Goal: Check status

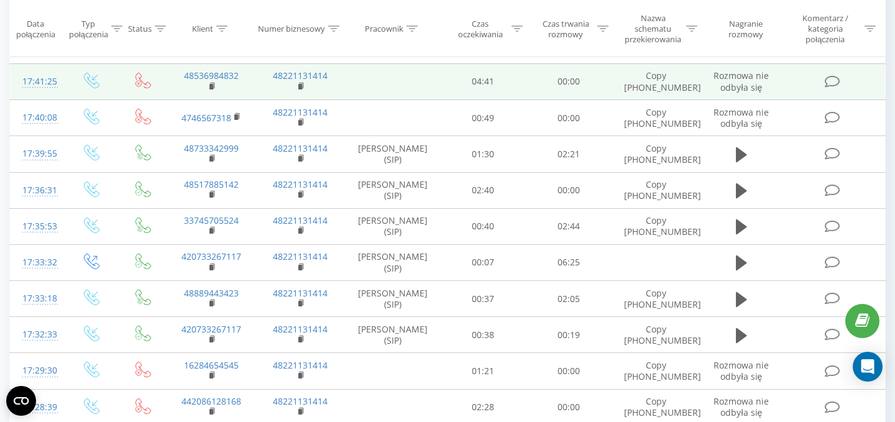
scroll to position [436, 0]
